Goal: Task Accomplishment & Management: Use online tool/utility

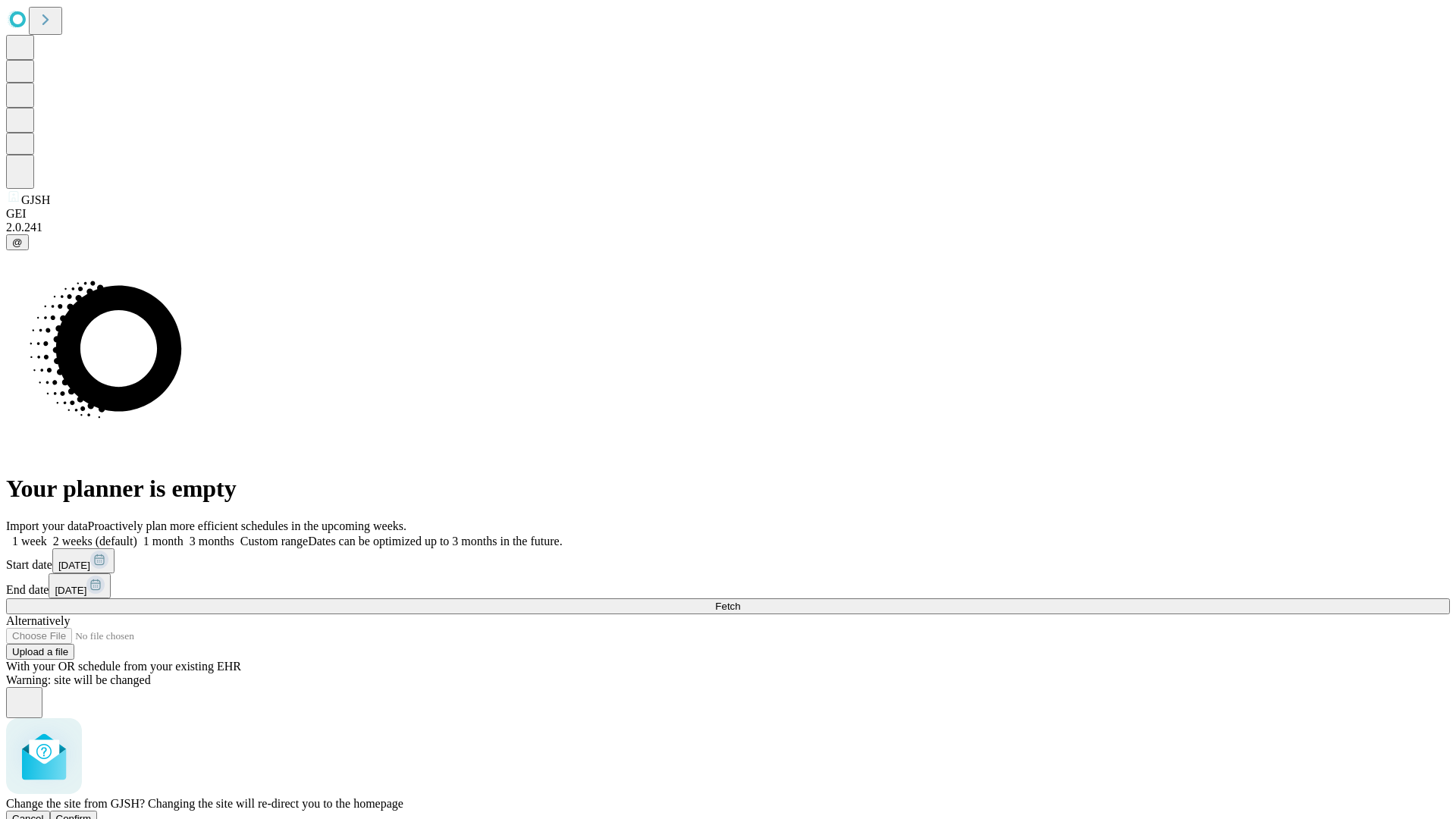
click at [92, 813] on span "Confirm" at bounding box center [74, 818] width 36 height 11
click at [47, 534] on label "1 week" at bounding box center [26, 540] width 41 height 13
click at [740, 601] on span "Fetch" at bounding box center [727, 606] width 25 height 11
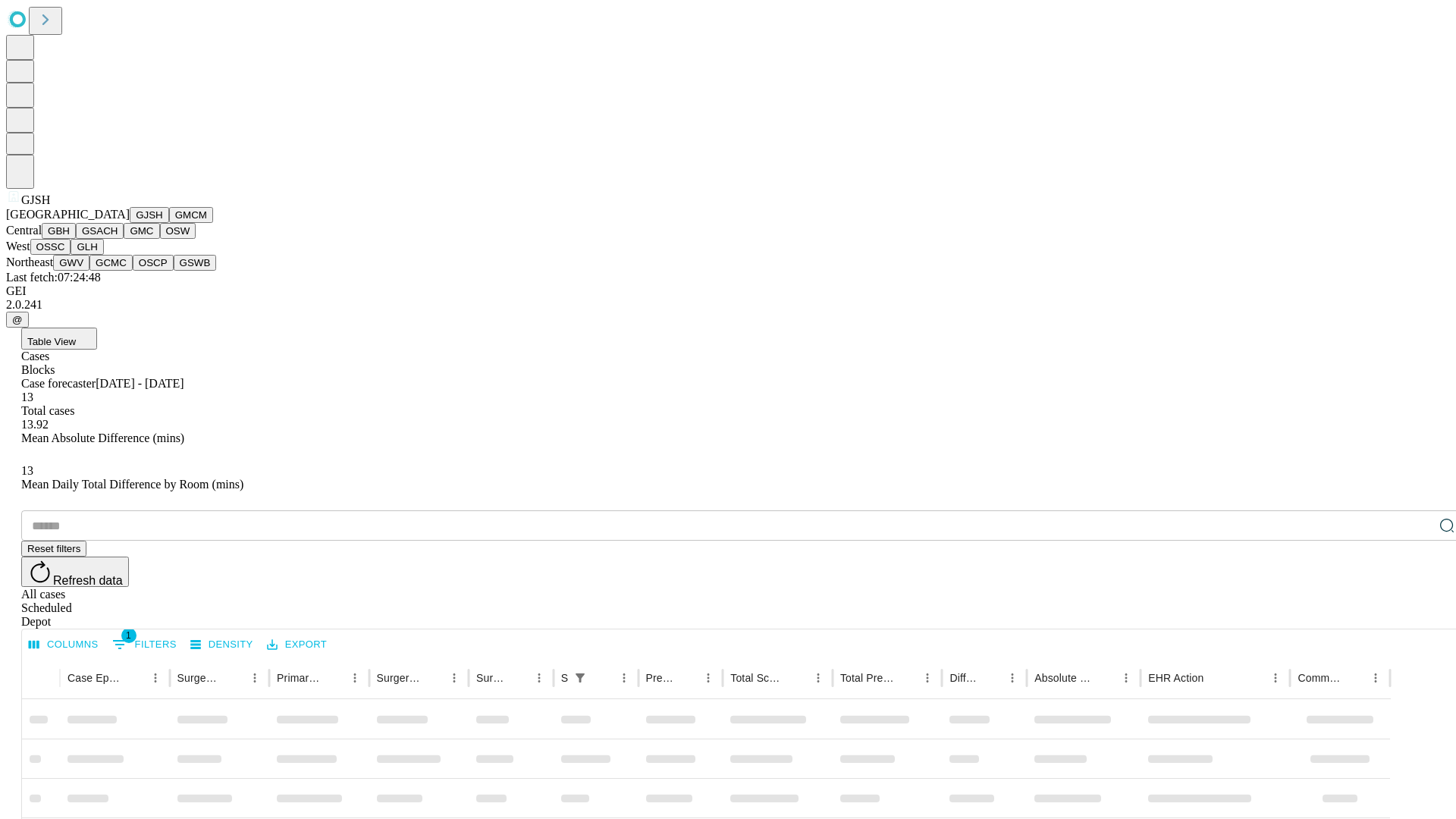
click at [169, 223] on button "GMCM" at bounding box center [191, 215] width 44 height 16
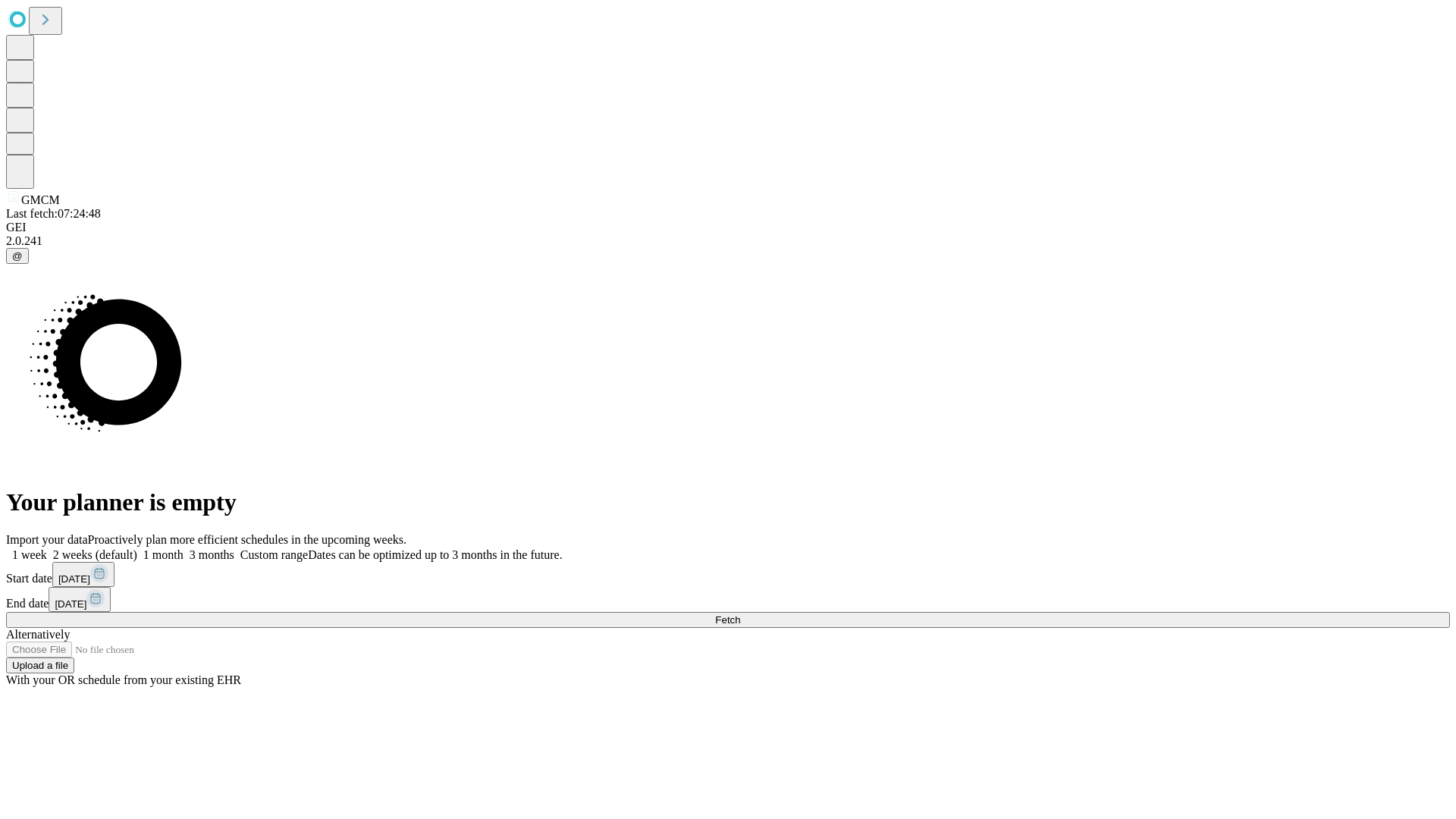
click at [47, 548] on label "1 week" at bounding box center [26, 554] width 41 height 13
click at [740, 614] on span "Fetch" at bounding box center [727, 619] width 25 height 11
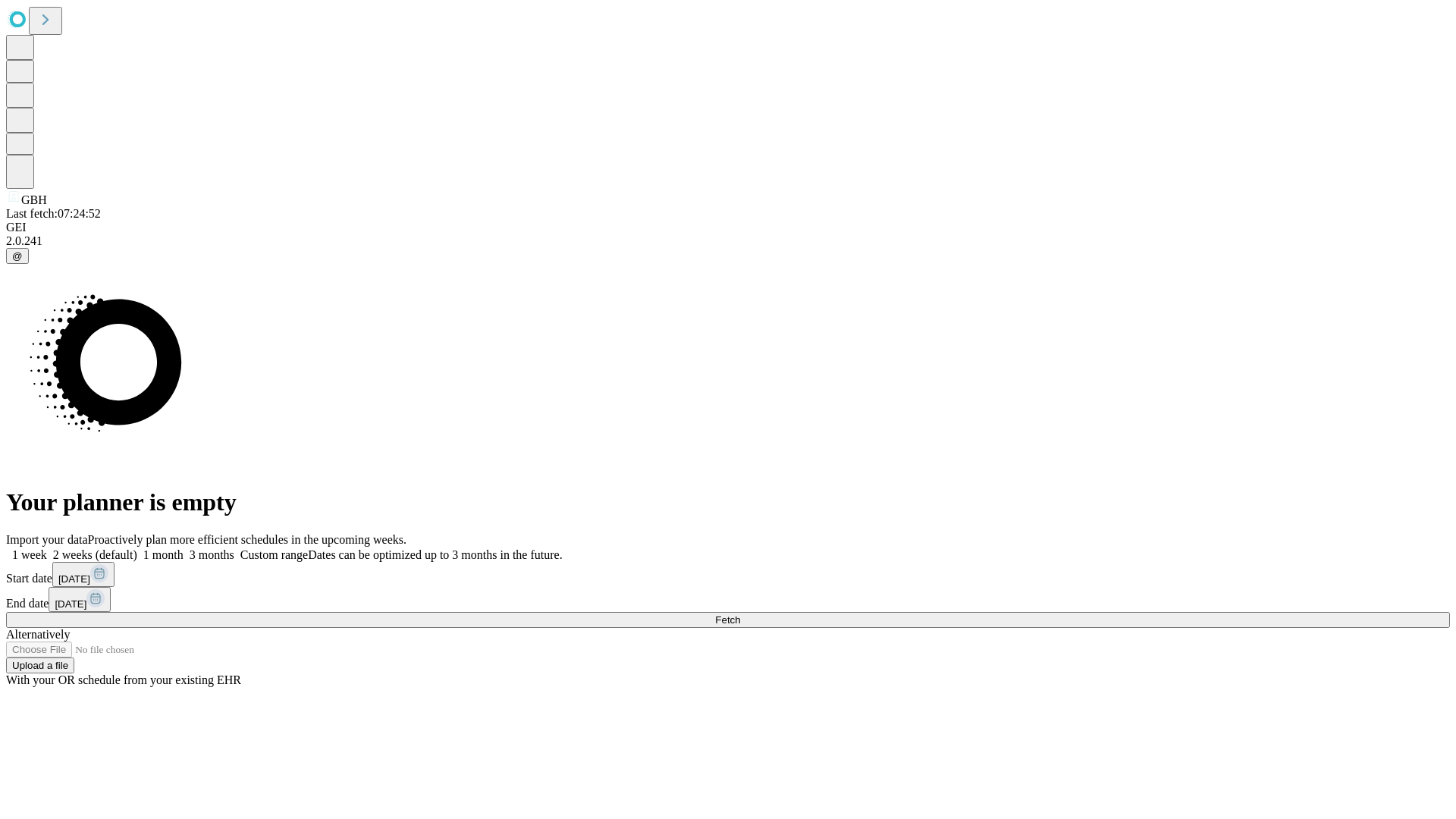
click at [47, 548] on label "1 week" at bounding box center [26, 554] width 41 height 13
click at [740, 614] on span "Fetch" at bounding box center [727, 619] width 25 height 11
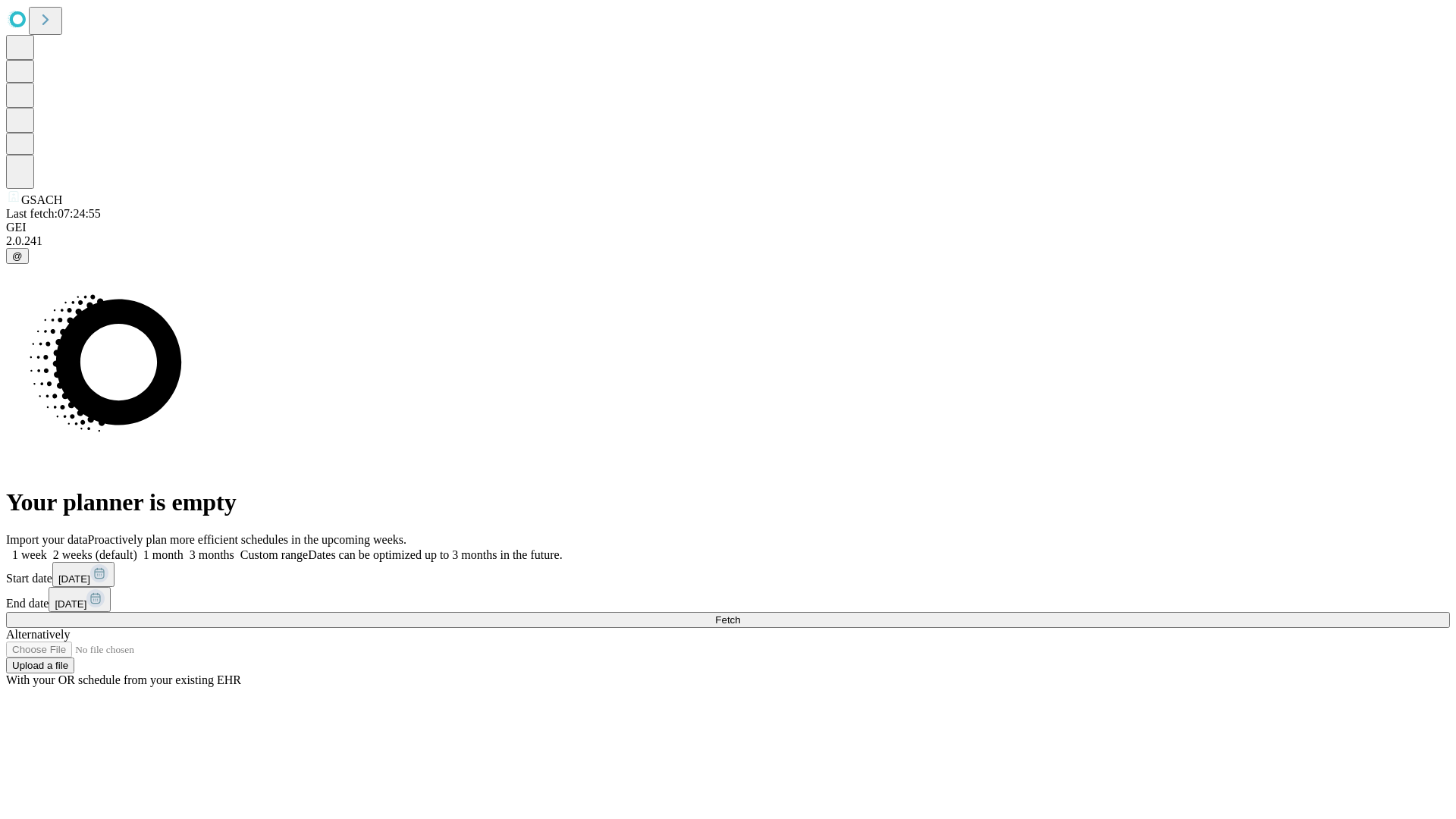
click at [47, 548] on label "1 week" at bounding box center [26, 554] width 41 height 13
click at [740, 614] on span "Fetch" at bounding box center [727, 619] width 25 height 11
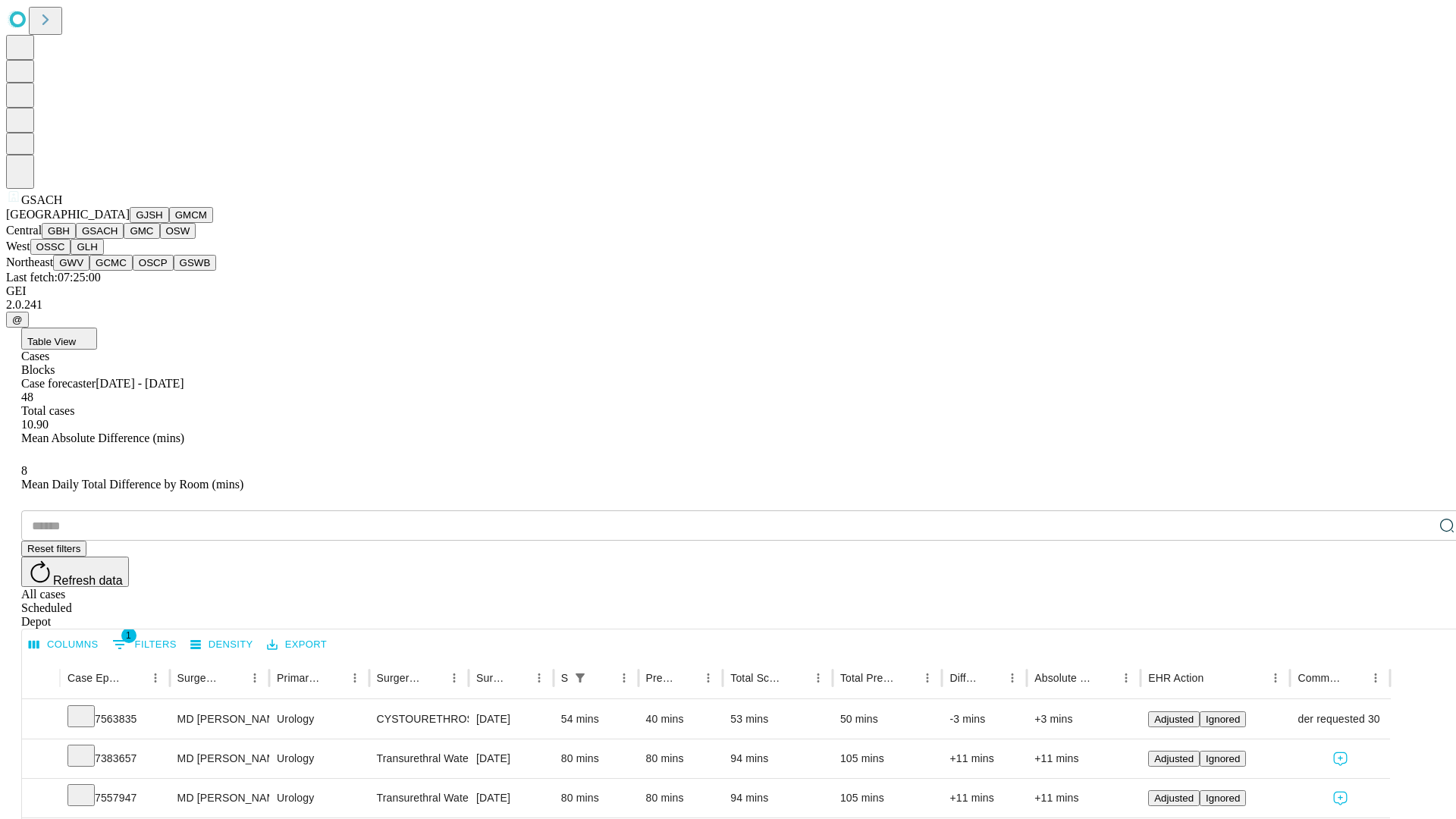
click at [124, 239] on button "GMC" at bounding box center [142, 231] width 36 height 16
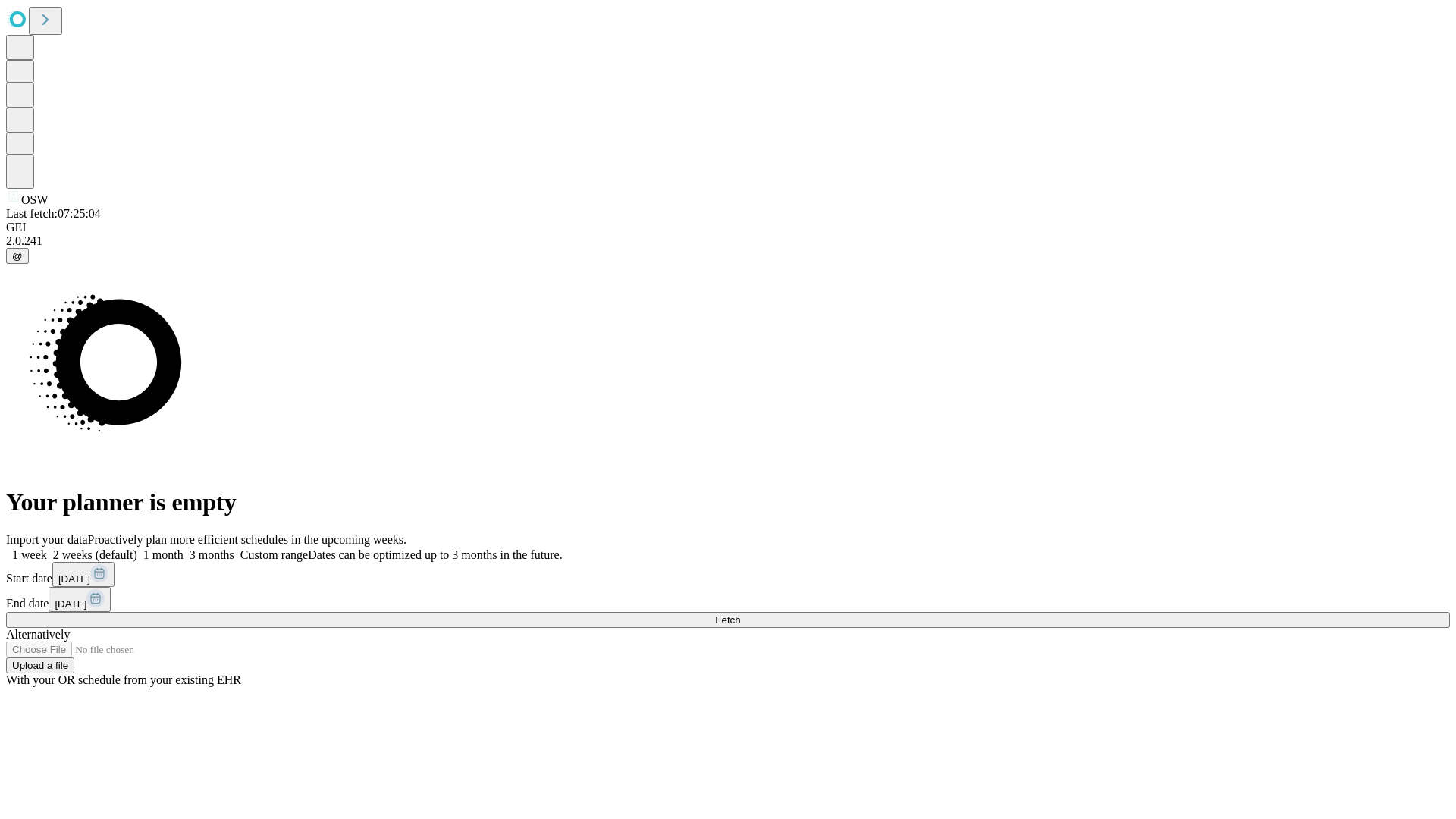
click at [740, 614] on span "Fetch" at bounding box center [727, 619] width 25 height 11
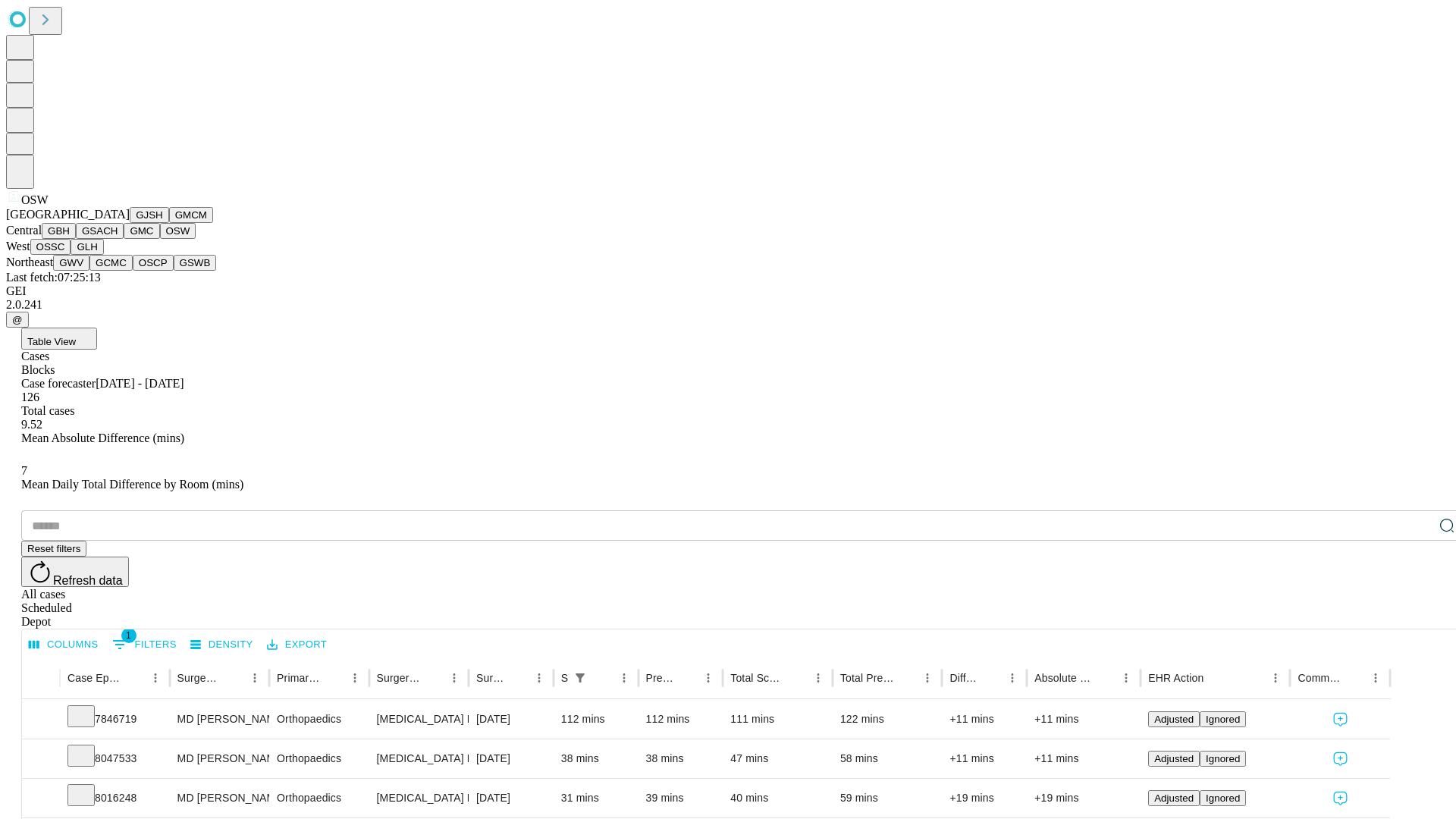
click at [72, 255] on button "OSSC" at bounding box center [50, 247] width 41 height 16
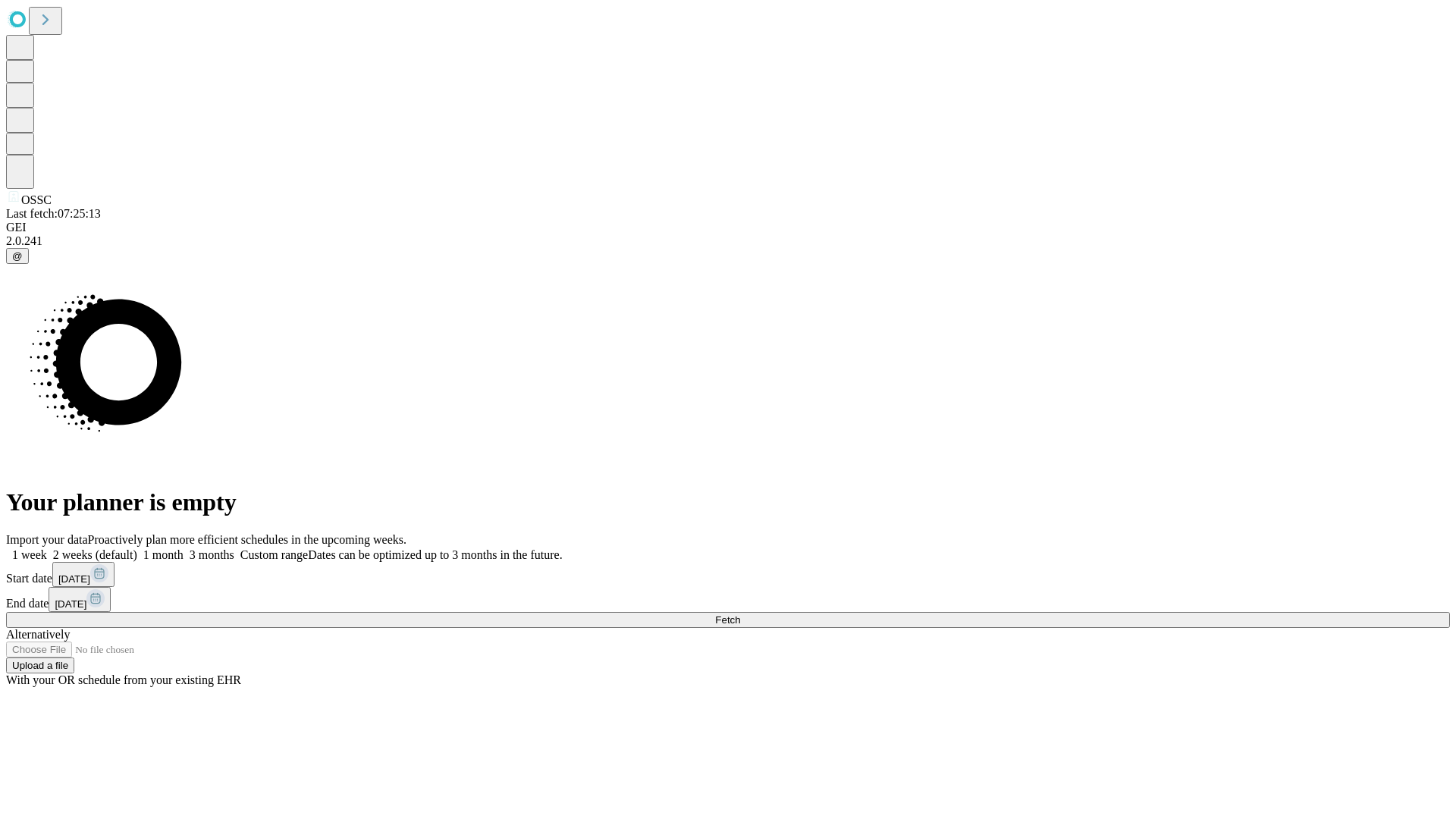
click at [47, 548] on label "1 week" at bounding box center [26, 554] width 41 height 13
click at [740, 614] on span "Fetch" at bounding box center [727, 619] width 25 height 11
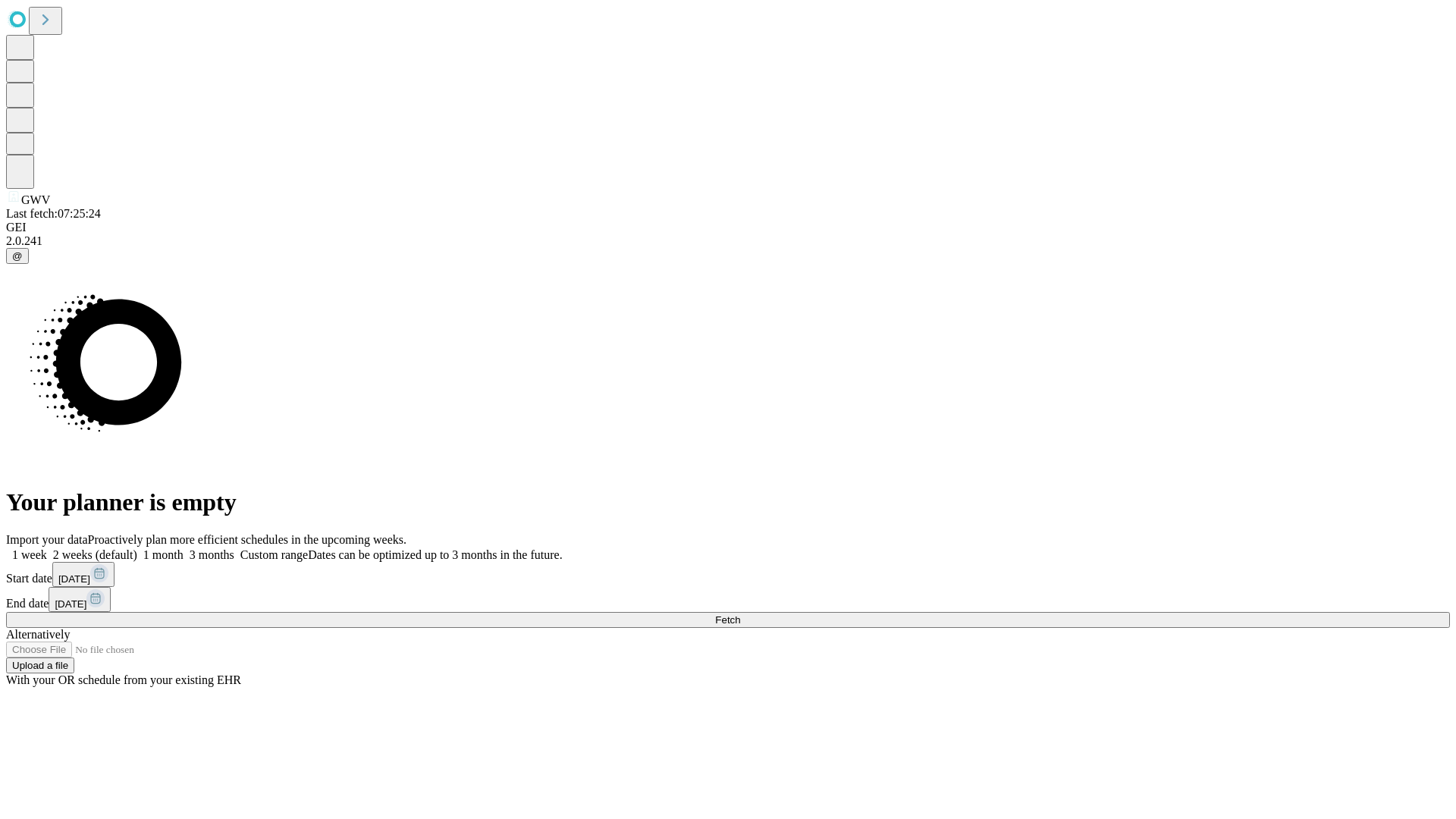
click at [740, 614] on span "Fetch" at bounding box center [727, 619] width 25 height 11
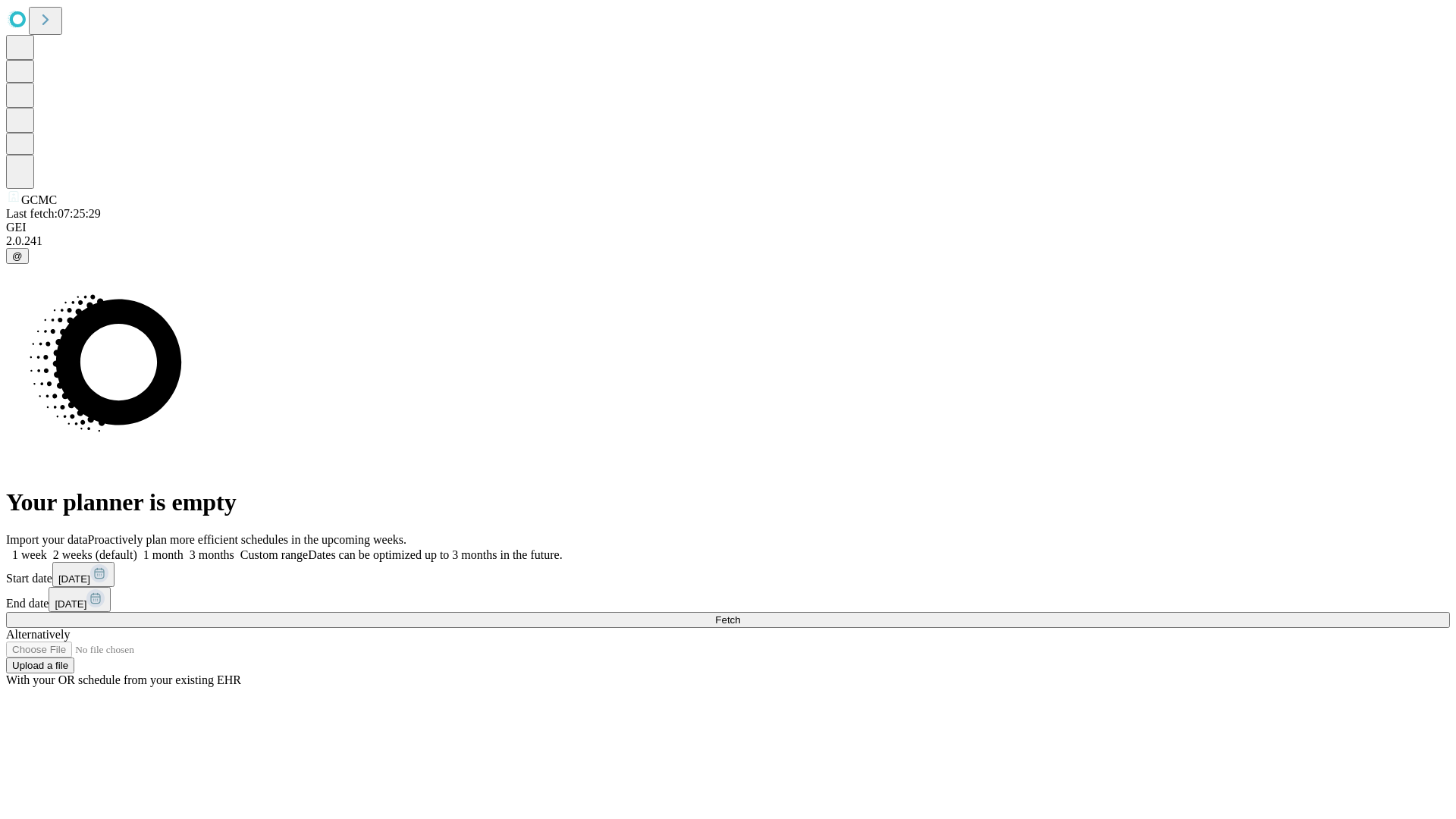
click at [47, 548] on label "1 week" at bounding box center [26, 554] width 41 height 13
click at [740, 614] on span "Fetch" at bounding box center [727, 619] width 25 height 11
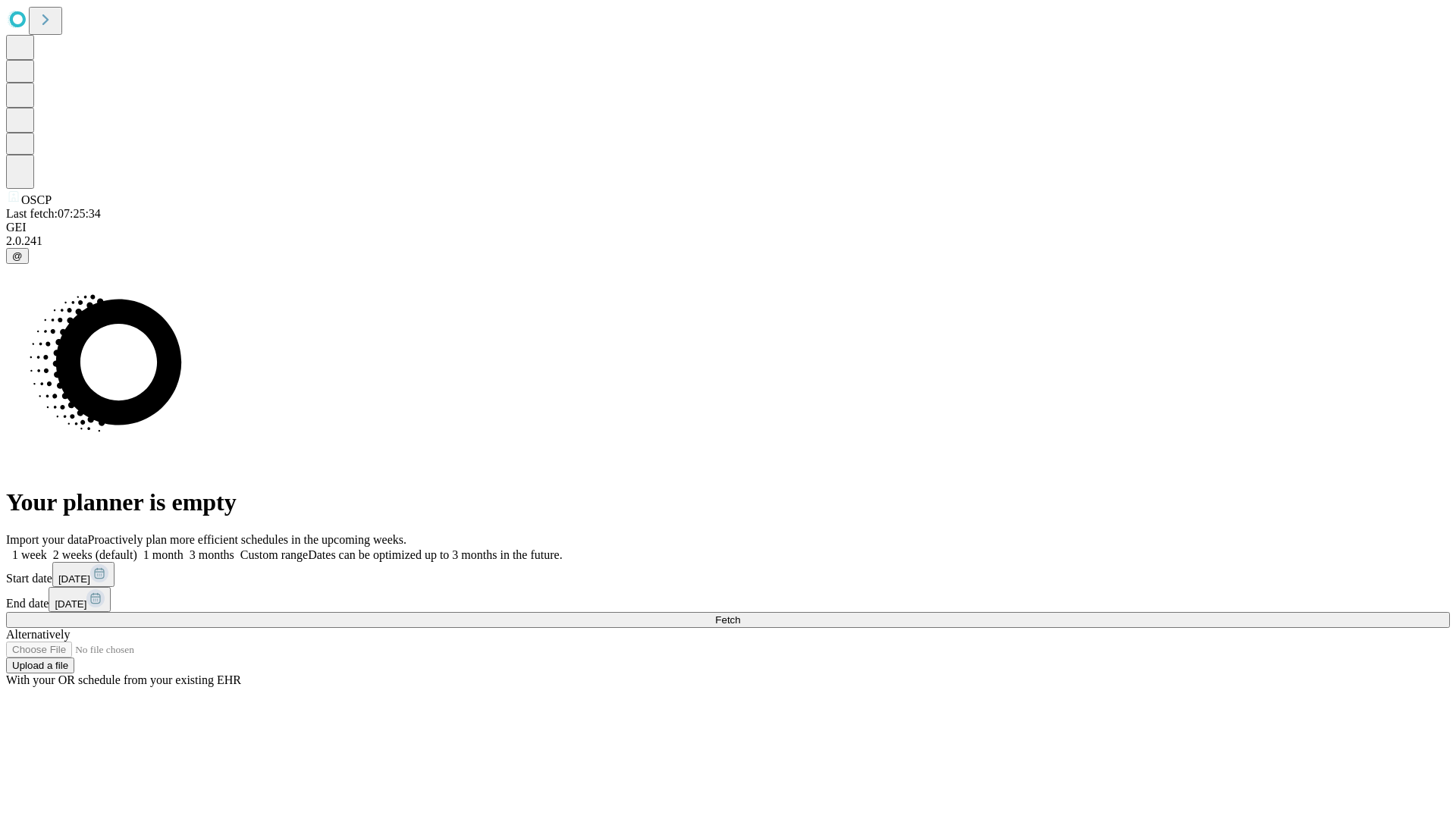
click at [47, 548] on label "1 week" at bounding box center [26, 554] width 41 height 13
click at [740, 614] on span "Fetch" at bounding box center [727, 619] width 25 height 11
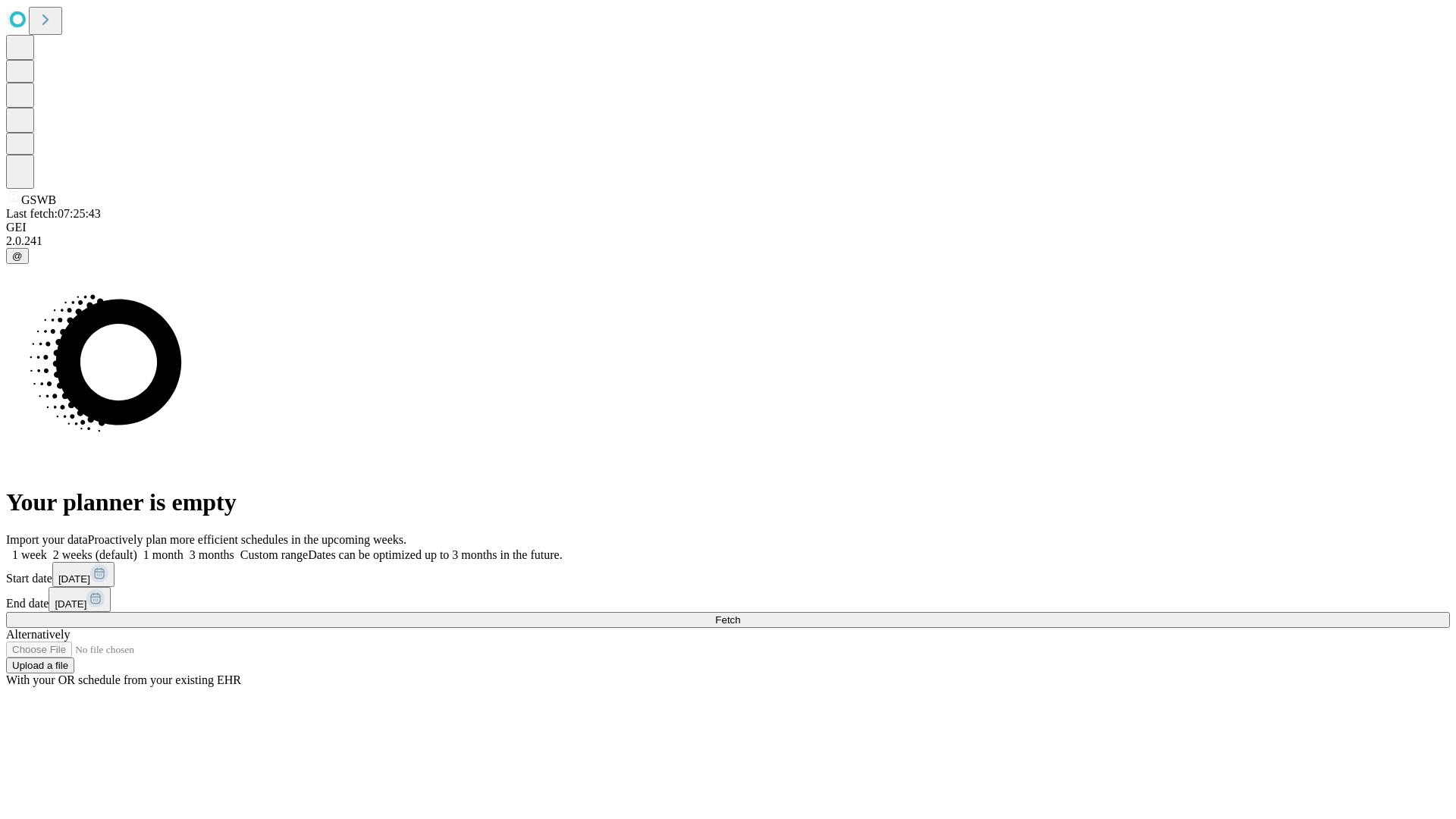
click at [47, 548] on label "1 week" at bounding box center [26, 554] width 41 height 13
click at [740, 614] on span "Fetch" at bounding box center [727, 619] width 25 height 11
